Goal: Navigation & Orientation: Find specific page/section

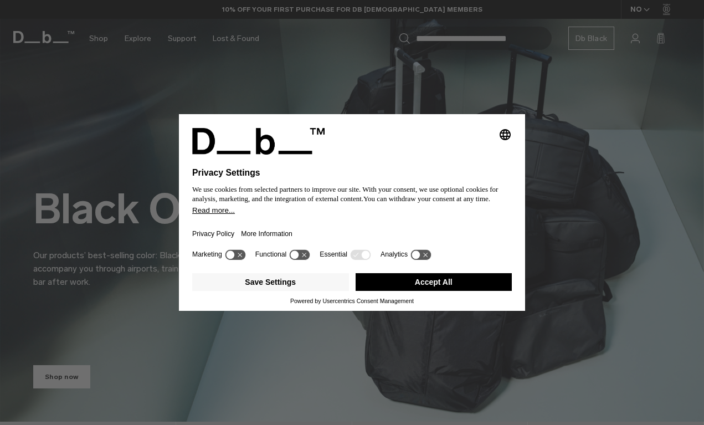
click at [364, 285] on button "Accept All" at bounding box center [434, 282] width 157 height 18
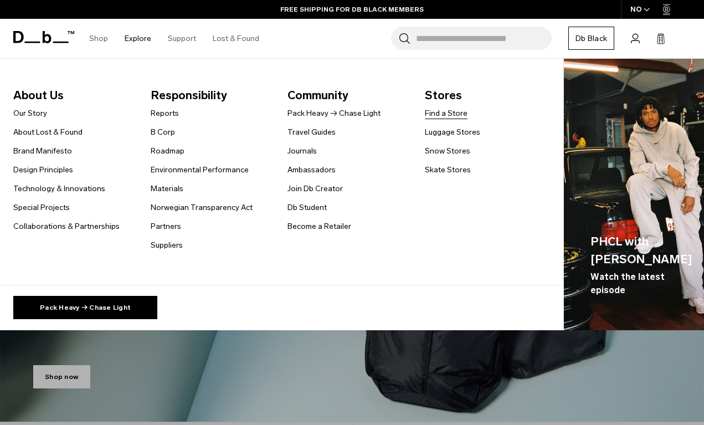
click at [449, 114] on link "Find a Store" at bounding box center [446, 113] width 43 height 12
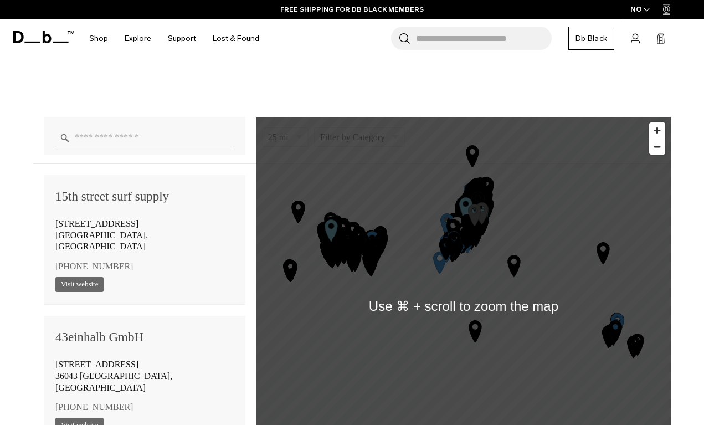
scroll to position [667, 0]
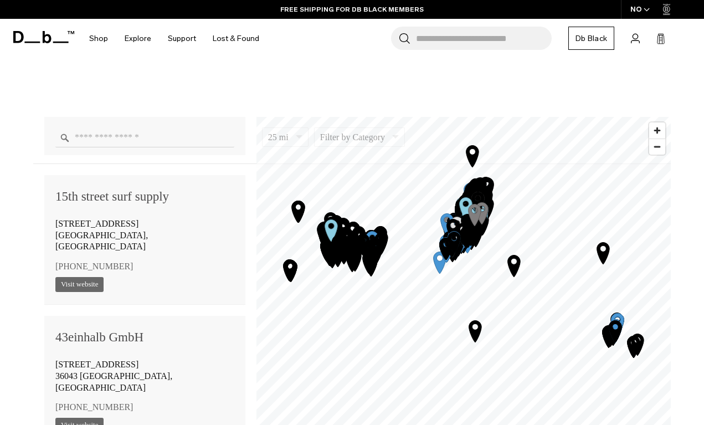
click at [202, 134] on input "Enter a location" at bounding box center [144, 137] width 179 height 19
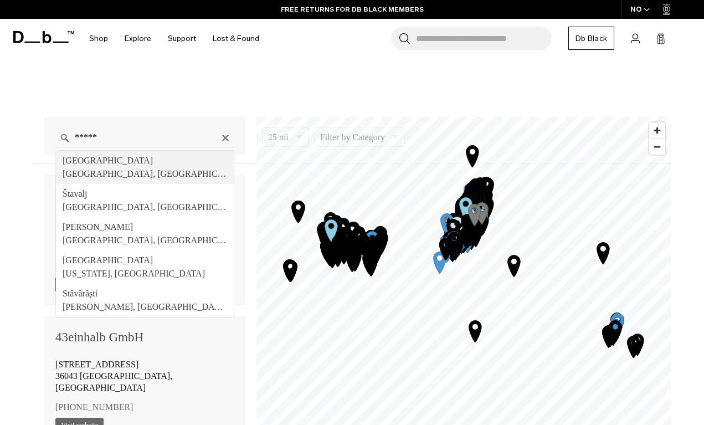
type input "**********"
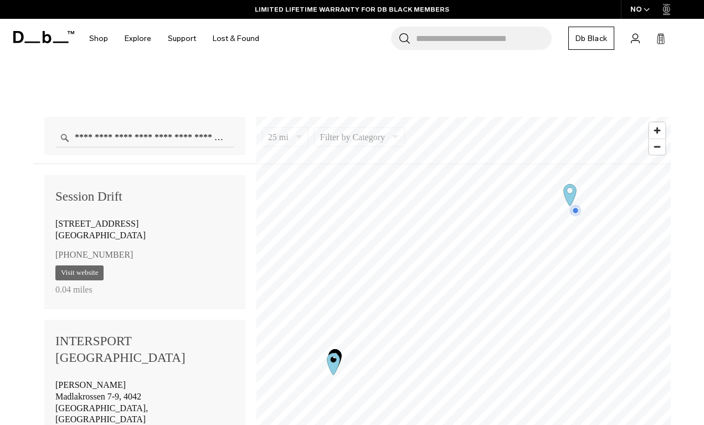
click at [571, 198] on icon "Map marker" at bounding box center [569, 195] width 13 height 22
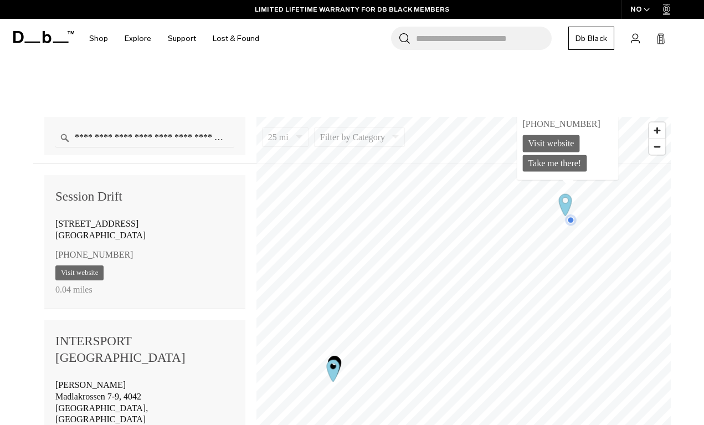
scroll to position [11, 0]
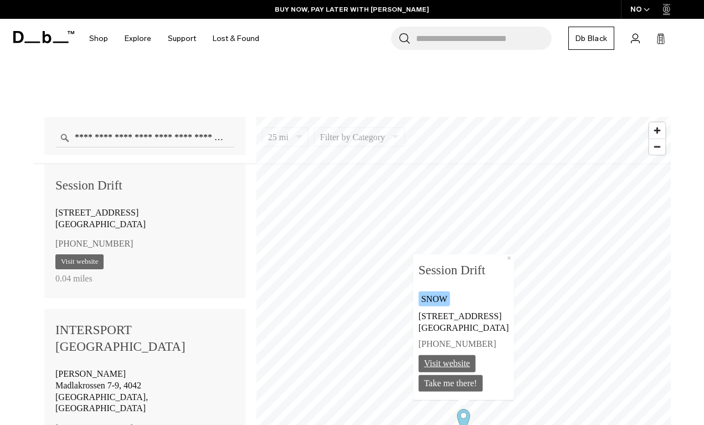
click at [450, 368] on link "Visit website" at bounding box center [446, 363] width 57 height 17
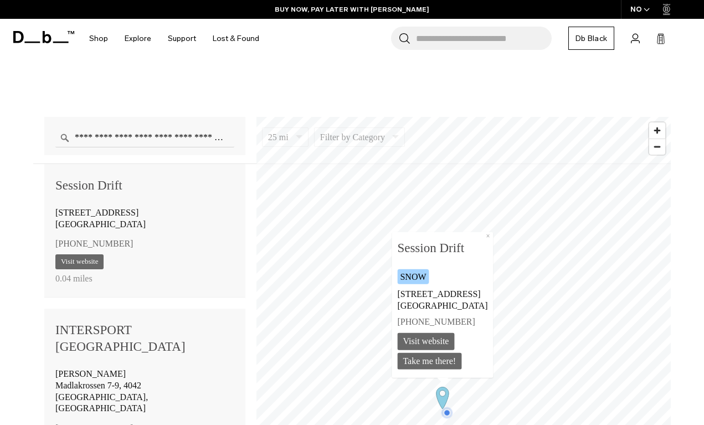
click at [446, 250] on b "Session Drift" at bounding box center [442, 248] width 90 height 21
copy b "Session Drift"
click at [657, 151] on span "Zoom out" at bounding box center [657, 147] width 16 height 16
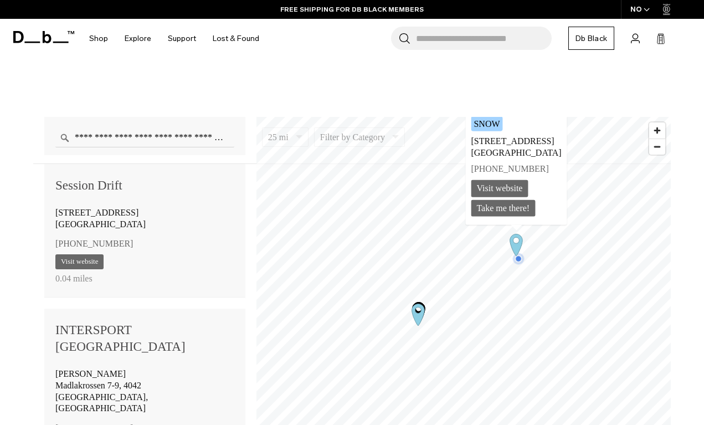
click at [418, 318] on icon "Map marker" at bounding box center [418, 315] width 13 height 22
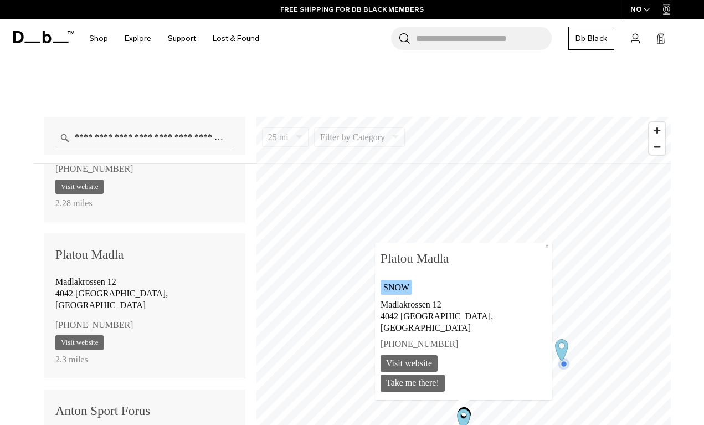
click at [475, 269] on b "Platou Madla" at bounding box center [464, 258] width 166 height 21
click at [423, 269] on b "Platou Madla" at bounding box center [464, 258] width 166 height 21
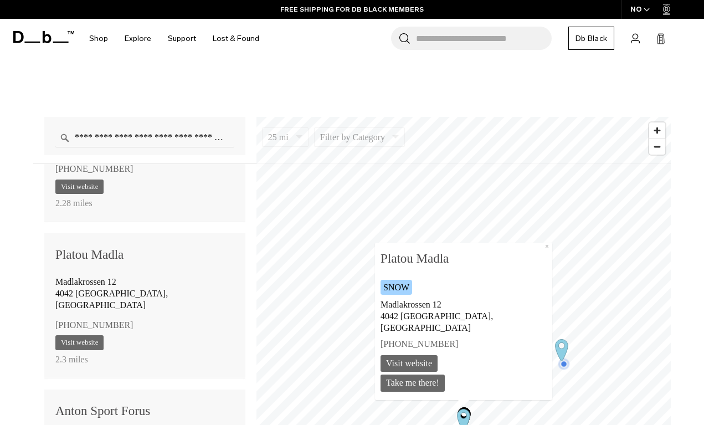
click at [421, 269] on b "Platou Madla" at bounding box center [464, 258] width 166 height 21
drag, startPoint x: 421, startPoint y: 275, endPoint x: 480, endPoint y: 277, distance: 58.8
click at [480, 269] on b "Platou Madla" at bounding box center [464, 258] width 166 height 21
copy b "Platou Madla"
